Goal: Task Accomplishment & Management: Manage account settings

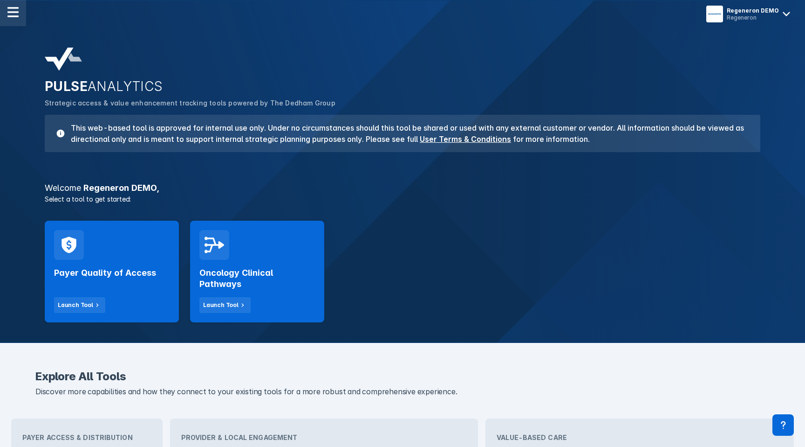
click at [12, 16] on img at bounding box center [12, 12] width 11 height 11
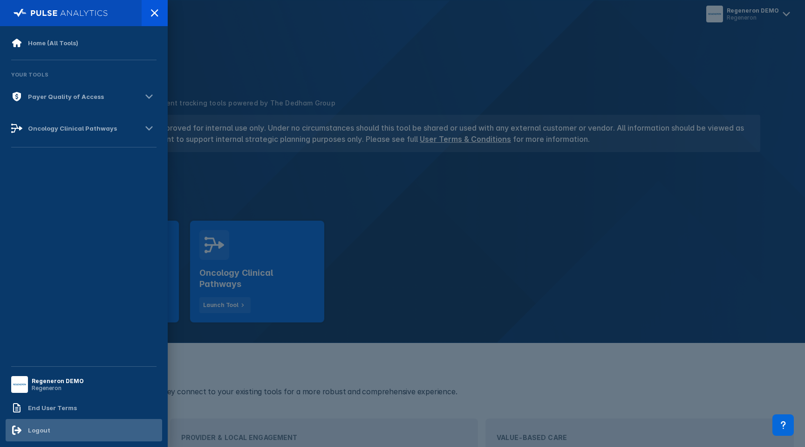
click at [53, 437] on div "Logout" at bounding box center [84, 430] width 157 height 22
